Goal: Navigation & Orientation: Find specific page/section

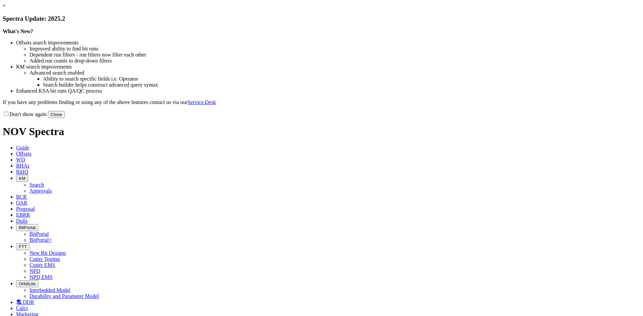
click at [65, 118] on button "Close" at bounding box center [56, 114] width 17 height 7
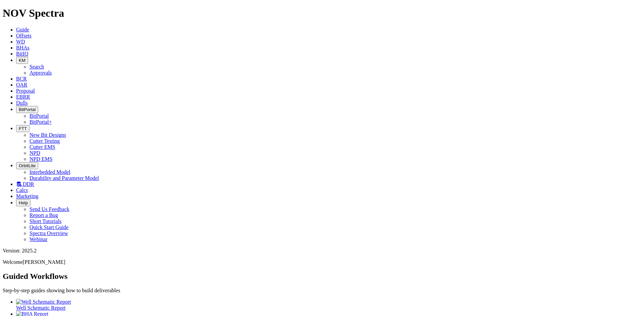
click at [27, 126] on span "FTT" at bounding box center [23, 128] width 8 height 5
click at [60, 138] on link "Cutter Testing" at bounding box center [44, 141] width 30 height 6
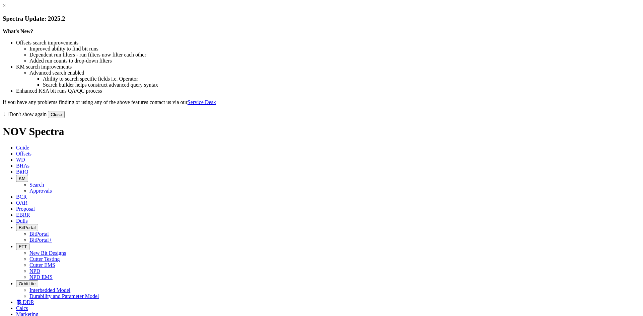
click at [65, 118] on button "Close" at bounding box center [56, 114] width 17 height 7
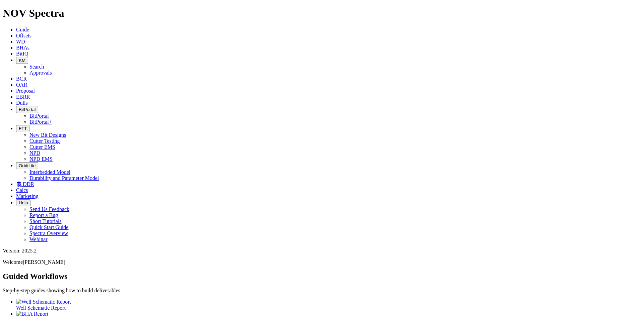
click at [29, 125] on button "FTT" at bounding box center [22, 128] width 13 height 7
click at [55, 144] on link "Cutter EMS" at bounding box center [42, 147] width 26 height 6
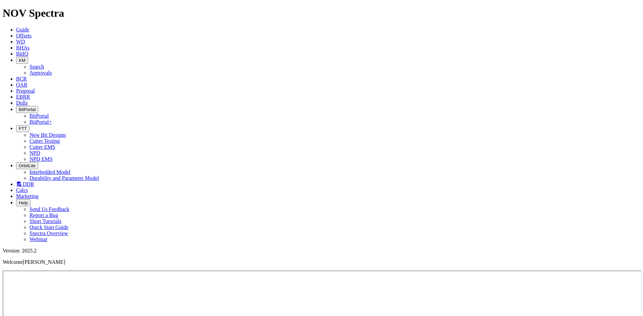
click at [27, 126] on span "FTT" at bounding box center [23, 128] width 8 height 5
click at [60, 138] on link "Cutter Testing" at bounding box center [44, 141] width 30 height 6
